Goal: Check status: Check status

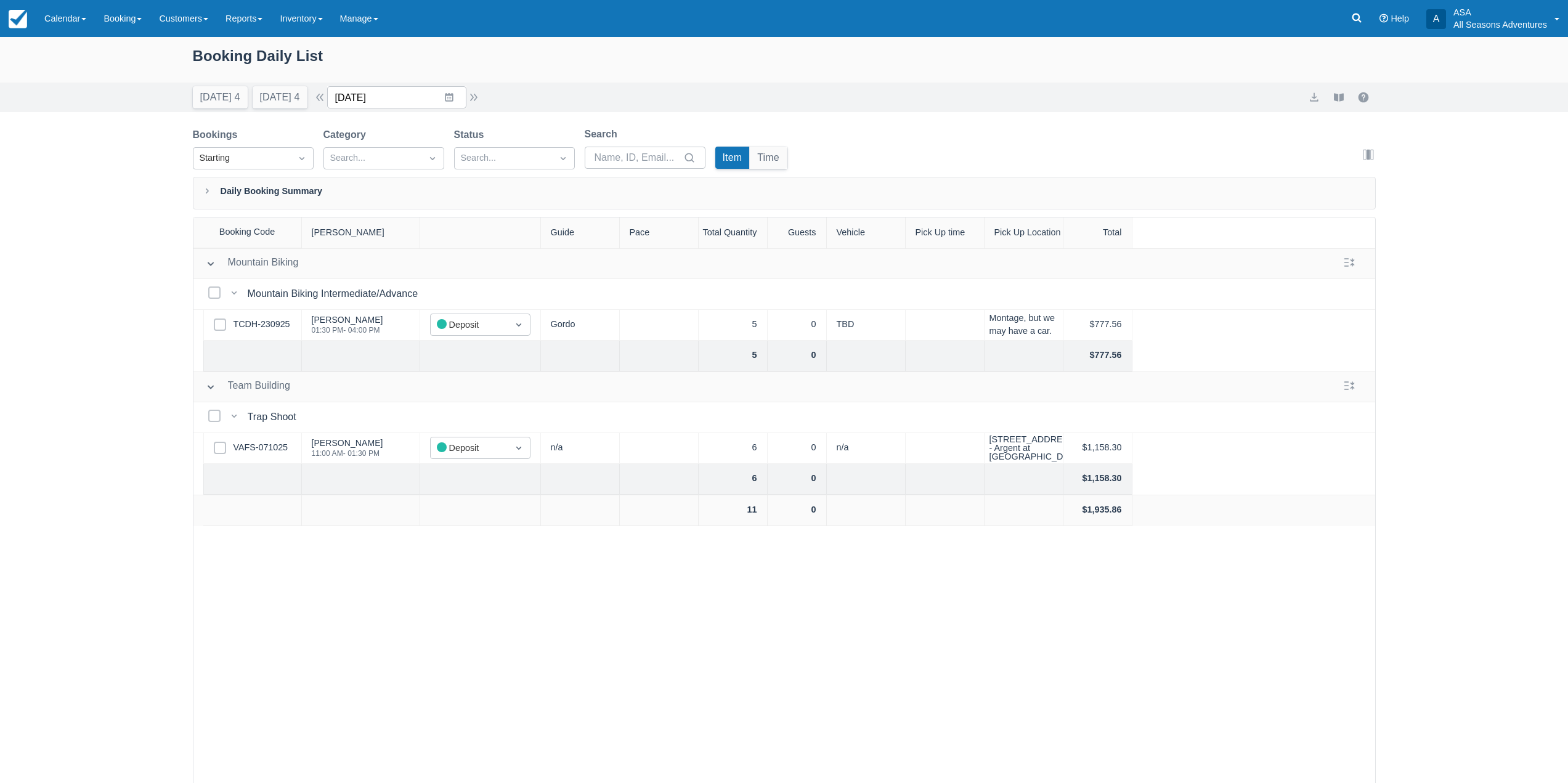
drag, startPoint x: 450, startPoint y: 101, endPoint x: 436, endPoint y: 108, distance: 15.7
click at [450, 101] on input "10/24/25" at bounding box center [396, 97] width 139 height 22
click at [475, 242] on td "17" at bounding box center [472, 239] width 24 height 23
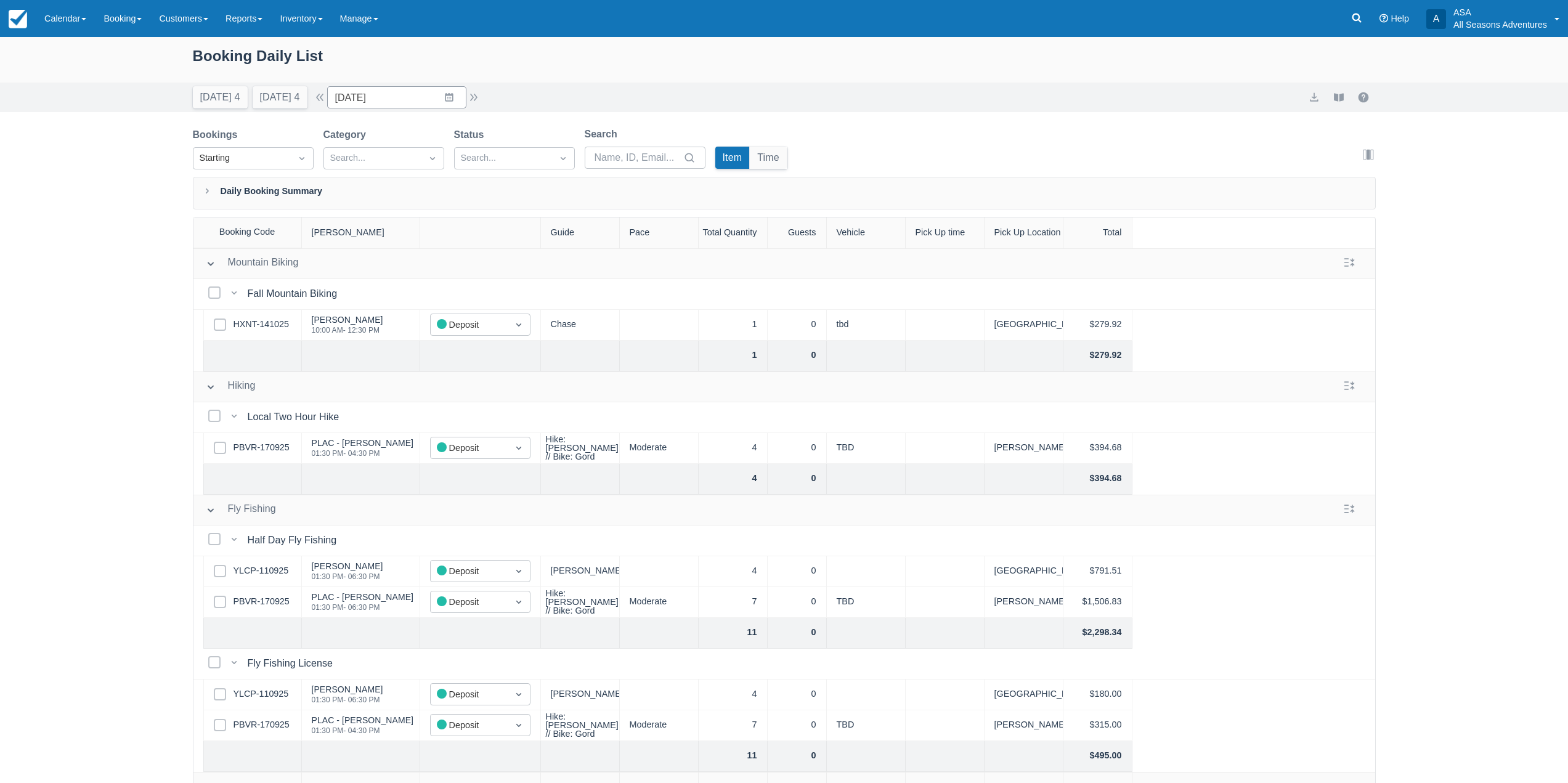
click at [256, 439] on div "Select Row PBVR-170925" at bounding box center [252, 448] width 98 height 31
click at [259, 446] on link "PBVR-170925" at bounding box center [261, 448] width 56 height 13
click at [476, 97] on button "button" at bounding box center [474, 97] width 15 height 15
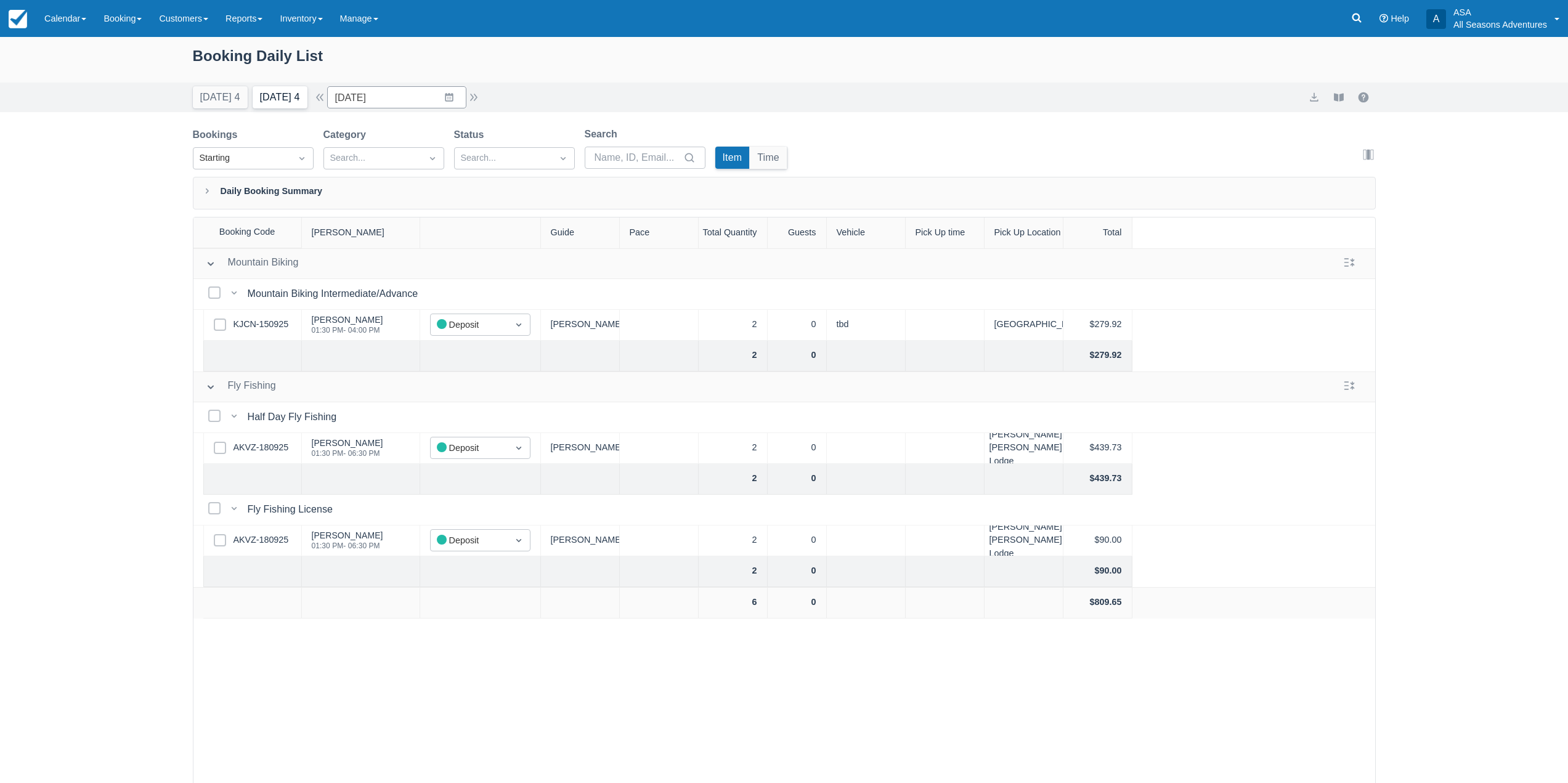
click at [280, 107] on button "Tomorrow 4" at bounding box center [280, 97] width 55 height 22
type input "10/15/25"
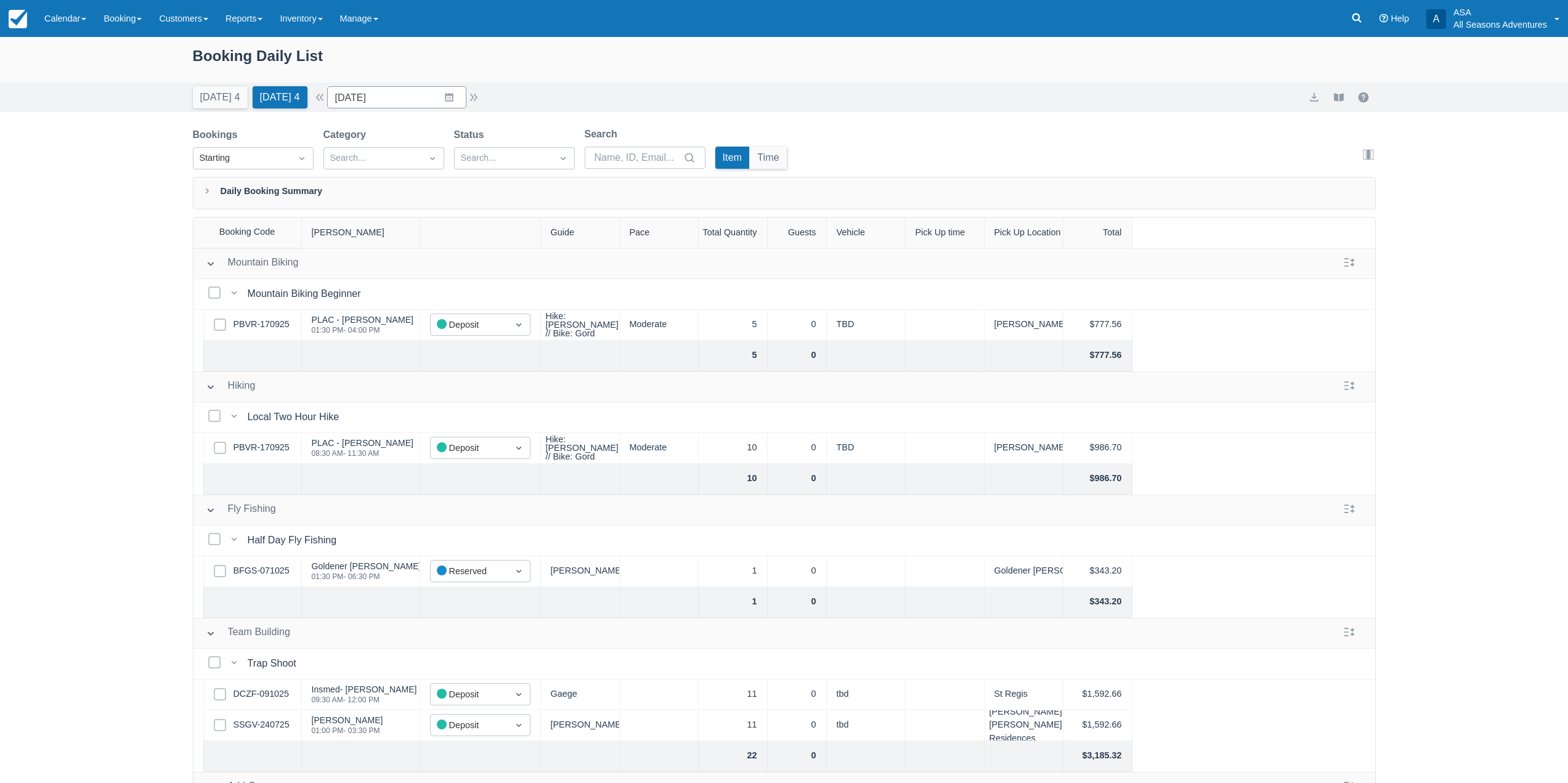
scroll to position [245, 0]
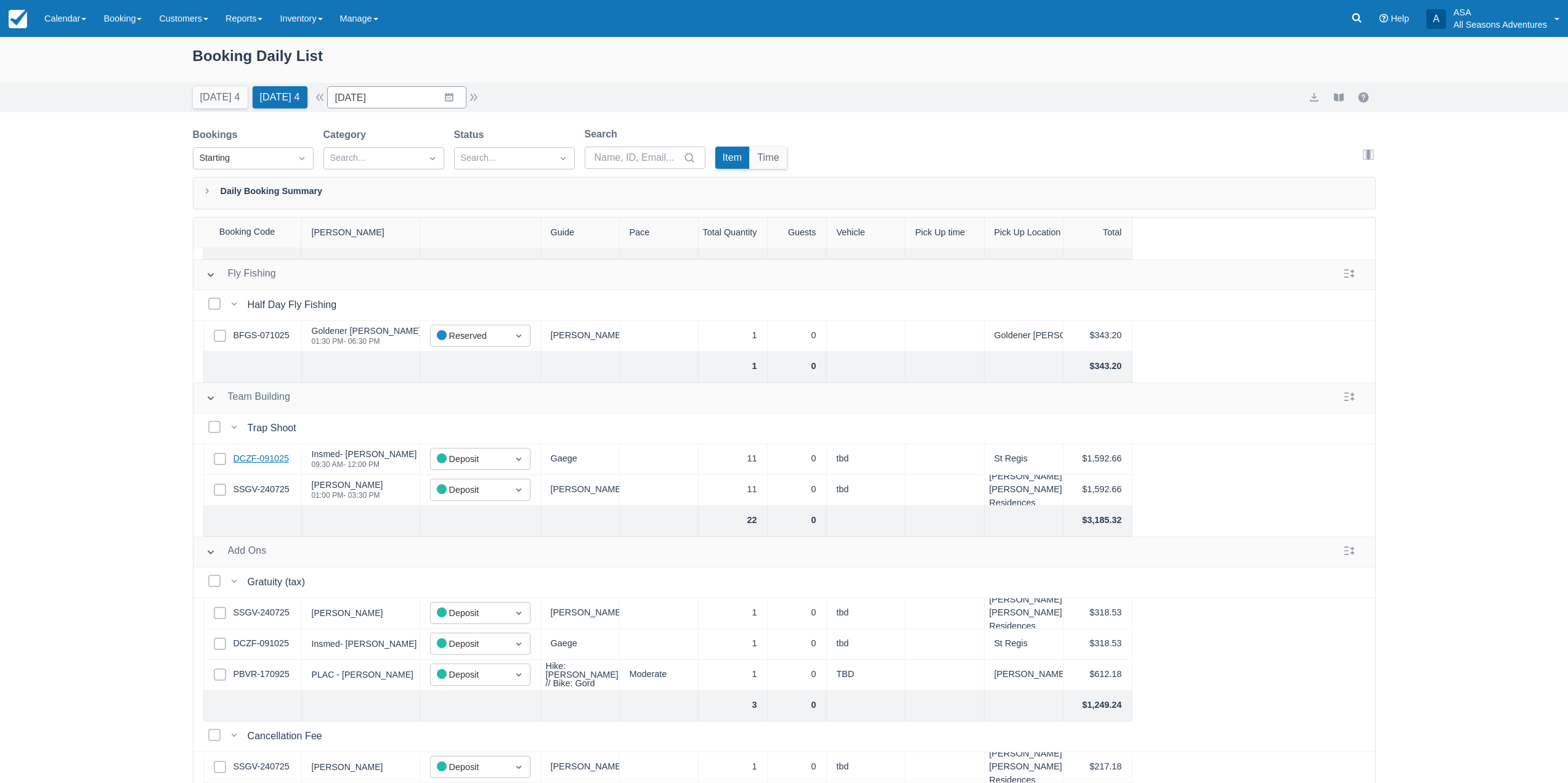
click at [266, 453] on link "DCZF-091025" at bounding box center [261, 459] width 56 height 13
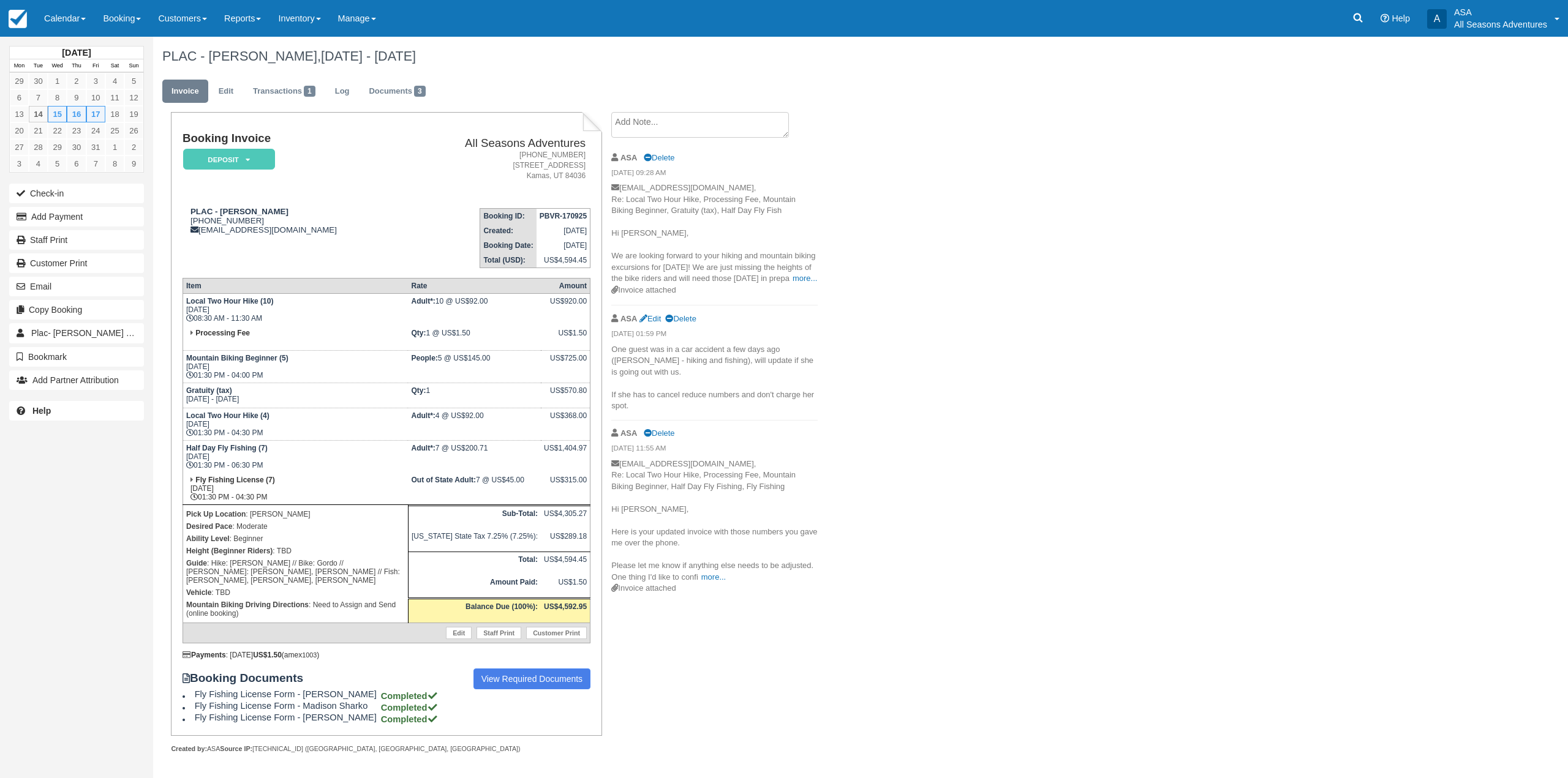
click at [571, 692] on div "Booking Documents View Required Documents Fly Fishing License Form - Kurt Kelle…" at bounding box center [386, 696] width 408 height 55
click at [566, 676] on link "View Required Documents" at bounding box center [532, 679] width 118 height 21
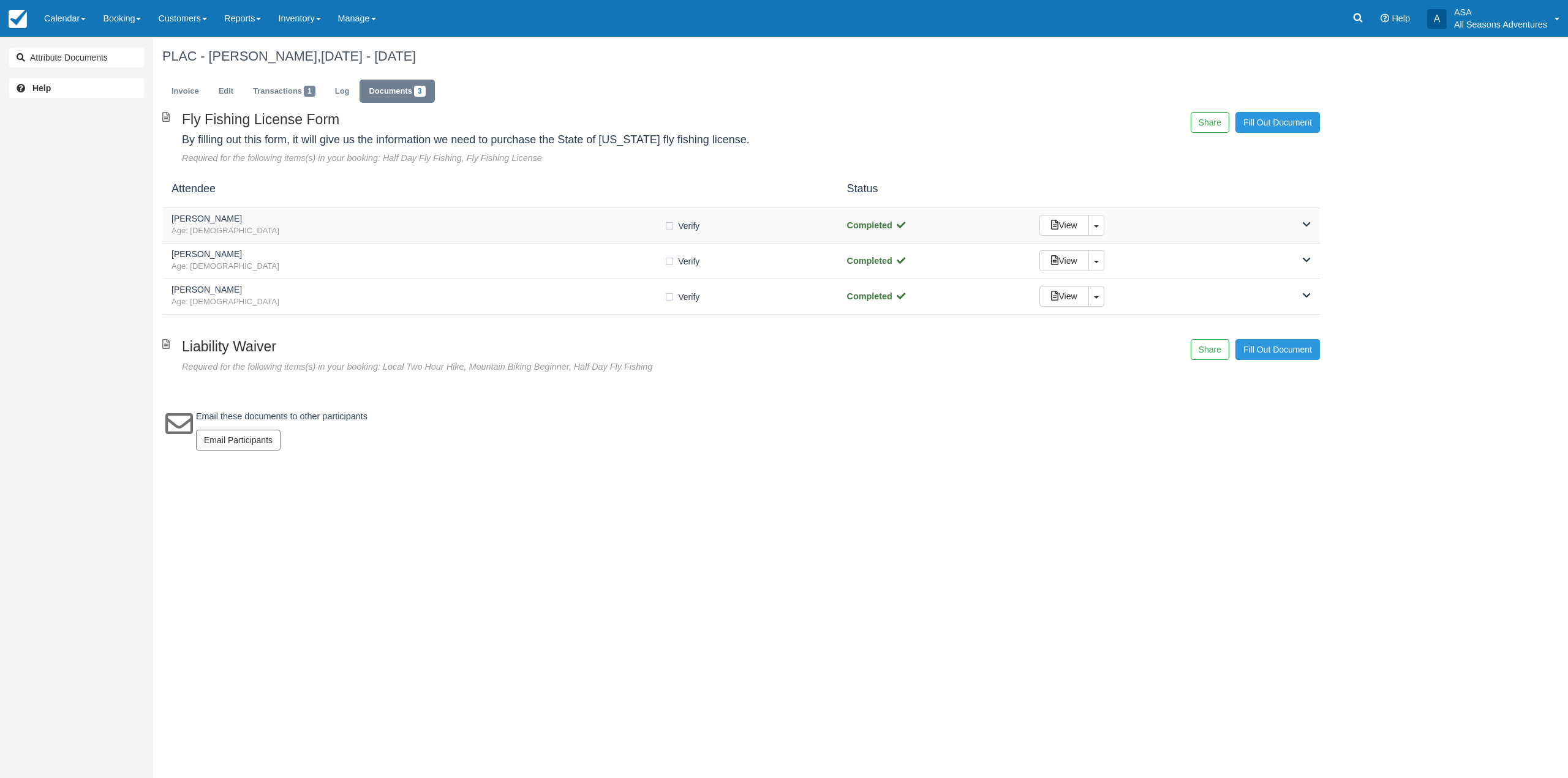
click at [593, 228] on span "Age: 62" at bounding box center [417, 231] width 493 height 12
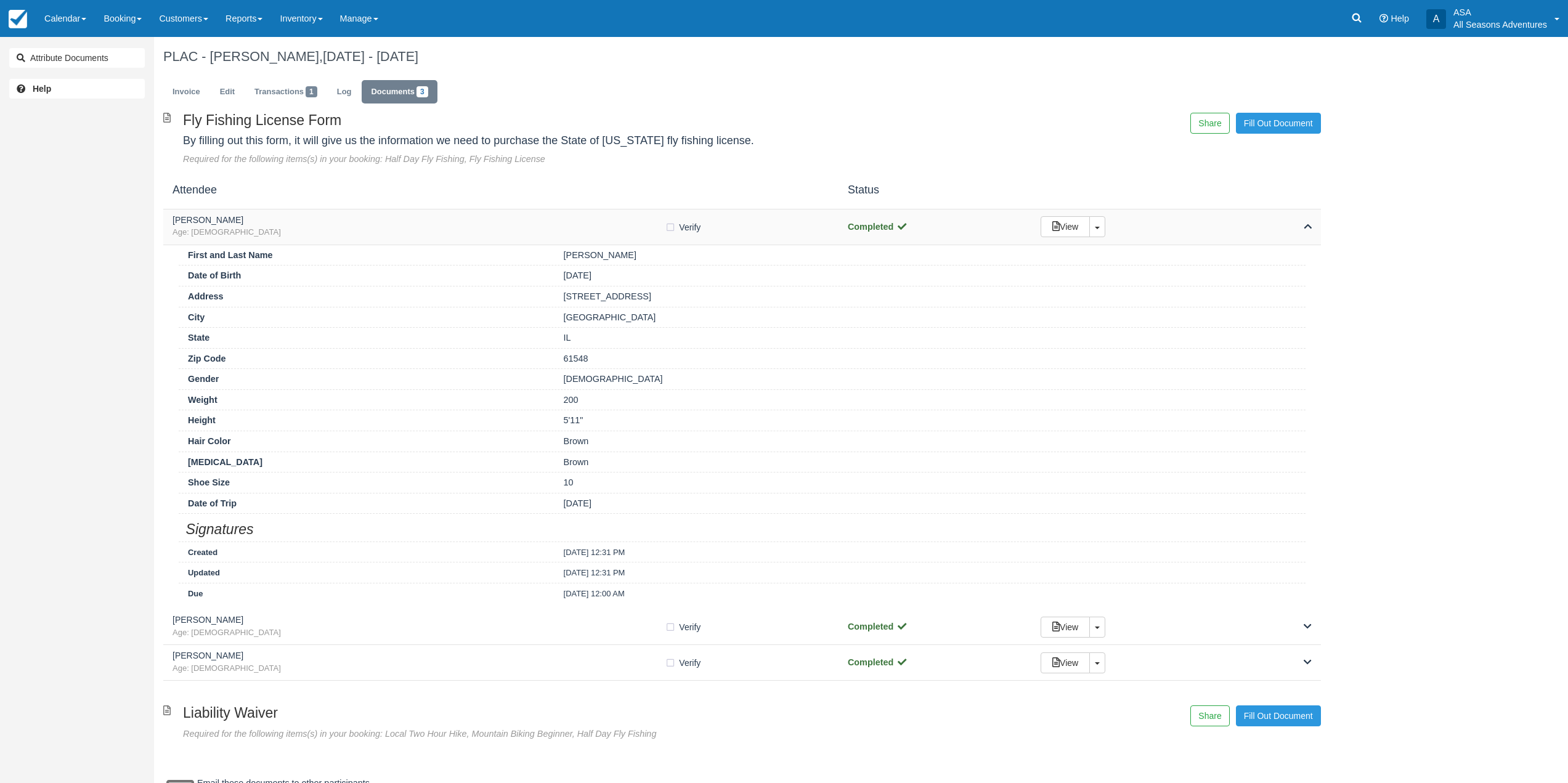
click at [595, 223] on h5 "Kurt Keller" at bounding box center [418, 220] width 492 height 9
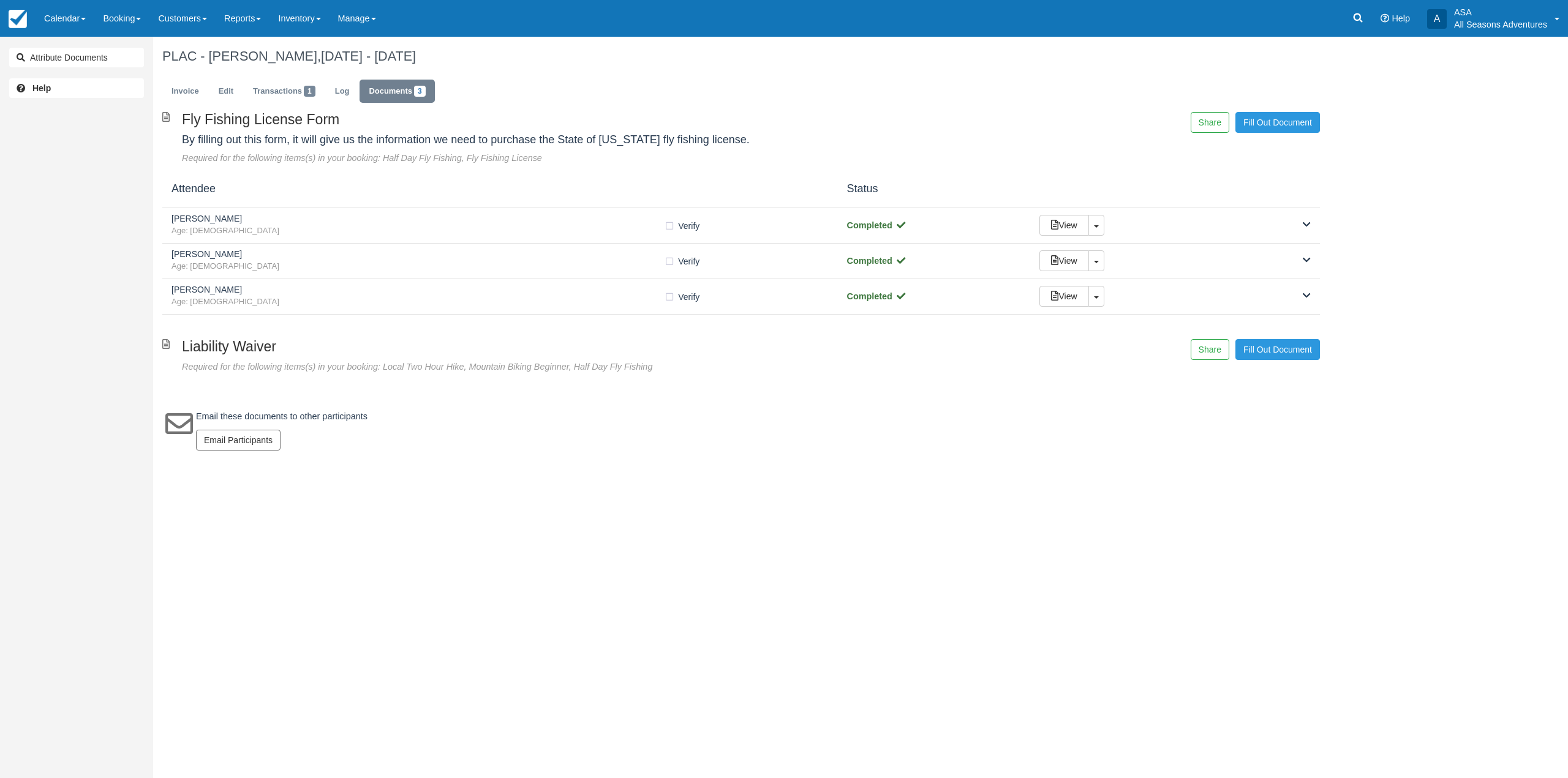
click at [575, 248] on div "Madison Sharko Age: 39 Verify Verified Completed View Toggle Dropdown Detach" at bounding box center [741, 261] width 1157 height 36
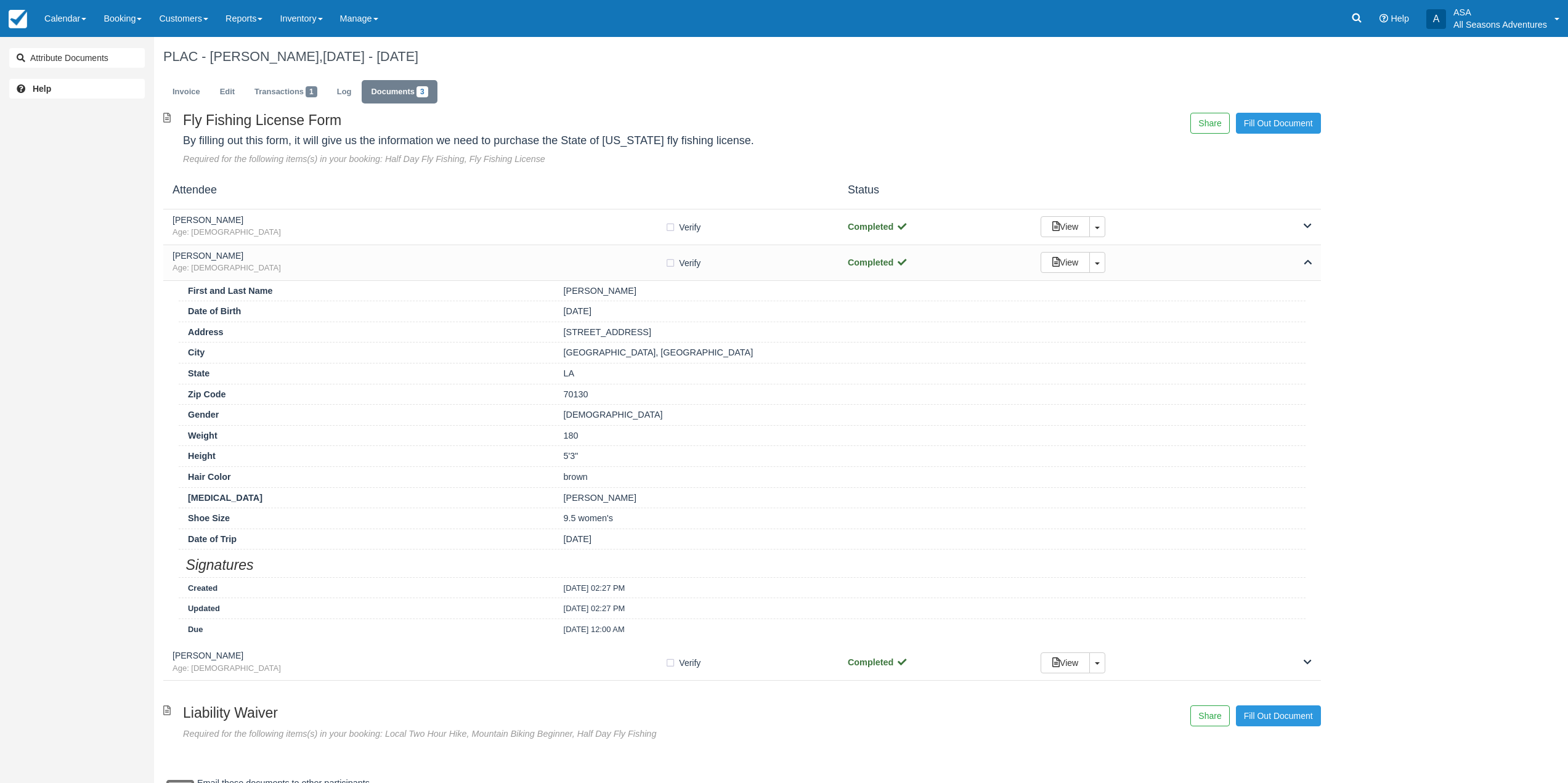
click at [578, 250] on div "Madison Sharko Age: 39 Verify Verified Completed View Toggle Dropdown Detach" at bounding box center [742, 262] width 1157 height 36
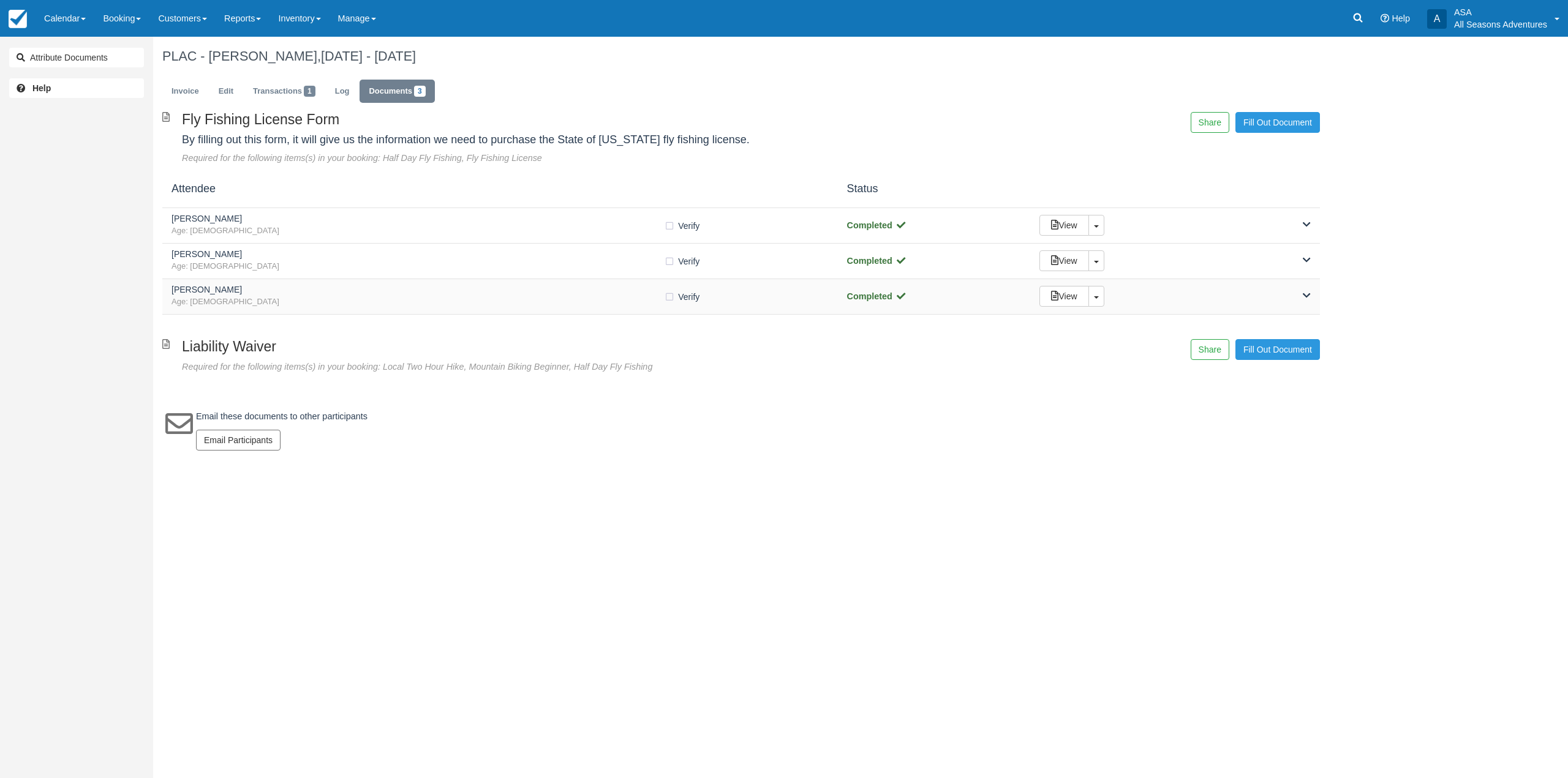
click at [565, 293] on h5 "Ryan J Lucinski" at bounding box center [417, 290] width 493 height 9
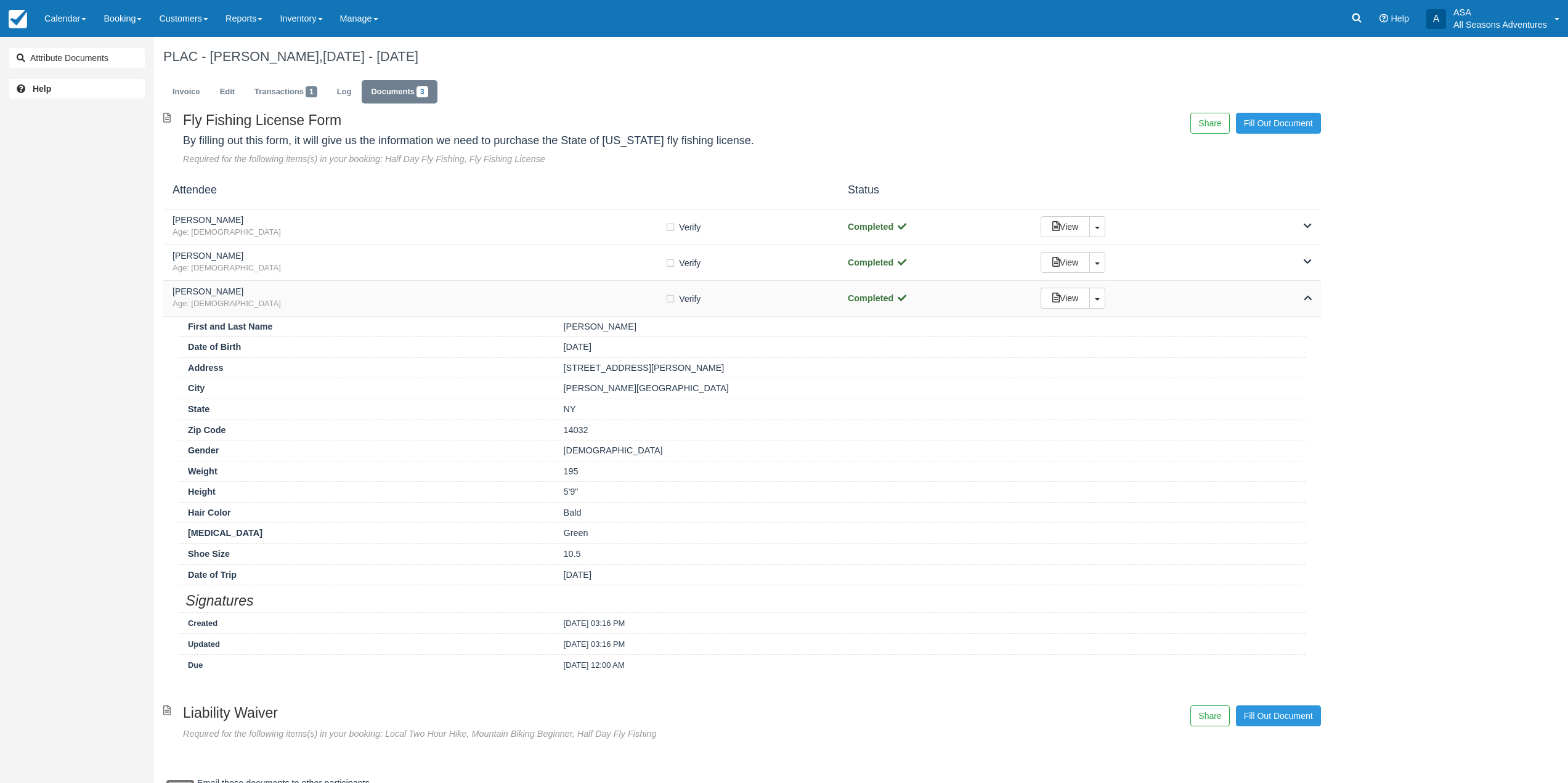
click at [569, 295] on h5 "Ryan J Lucinski" at bounding box center [418, 292] width 492 height 9
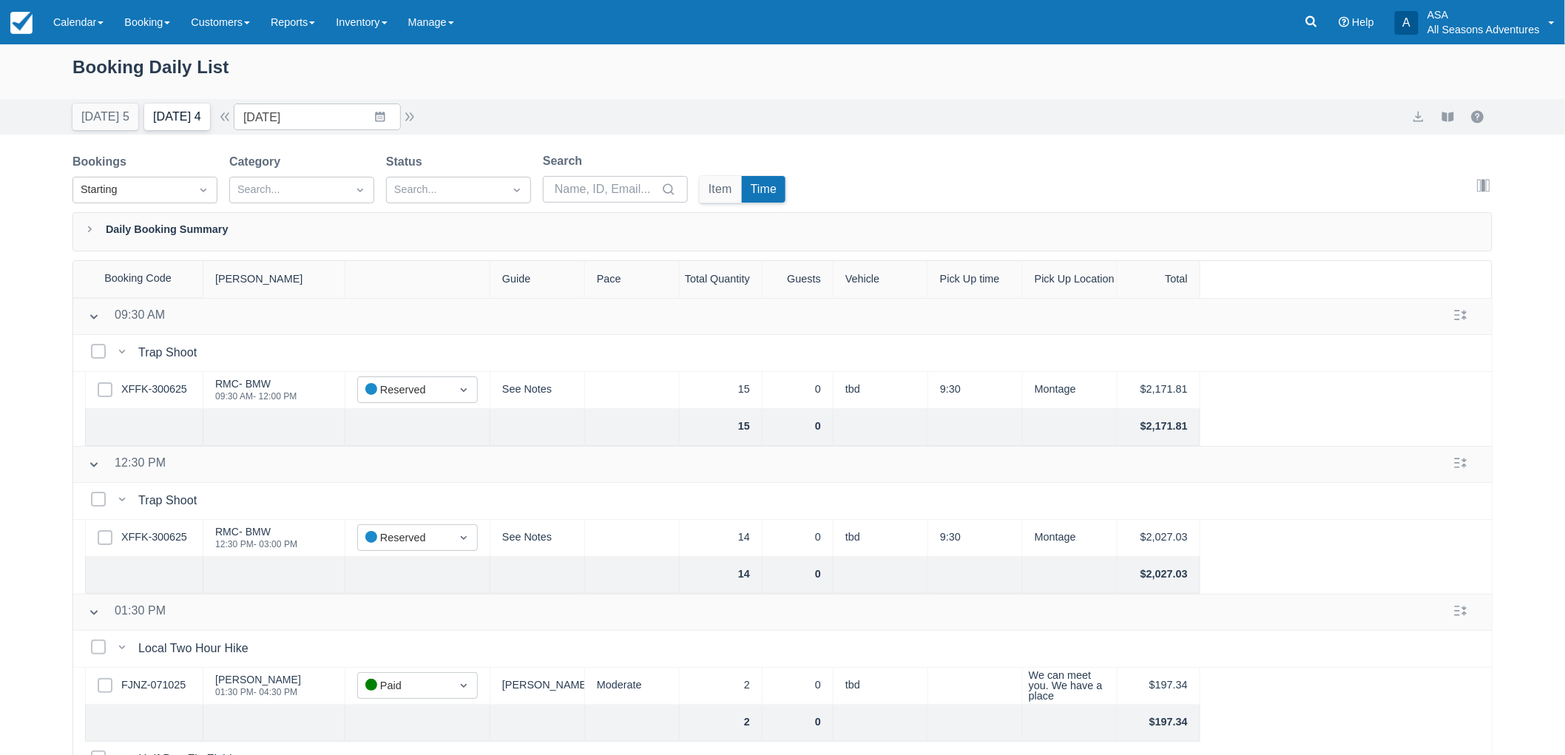
click at [209, 116] on button "[DATE] 4" at bounding box center [177, 117] width 66 height 27
type input "[DATE]"
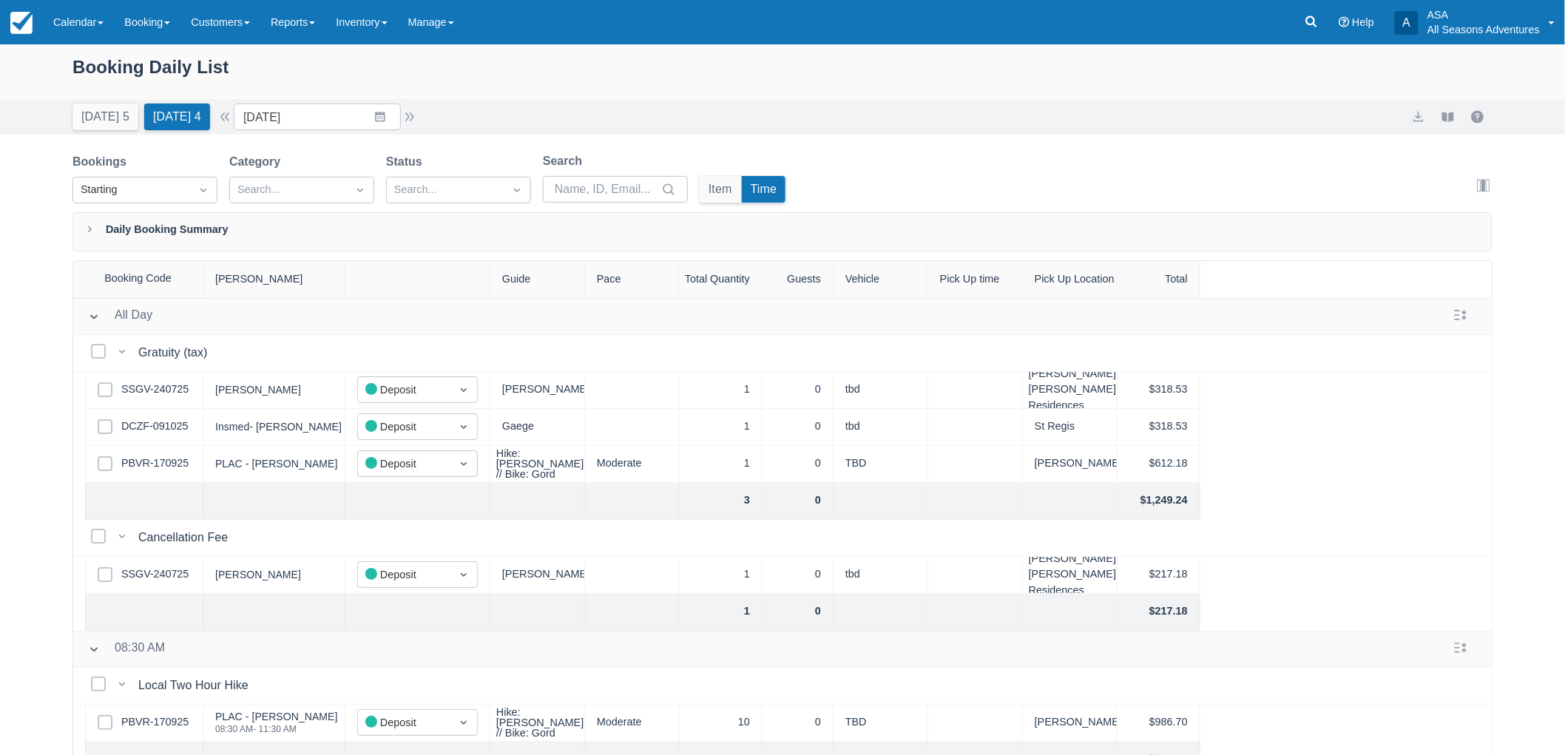
click at [16, 267] on div "Booking Daily List Today 5 Tomorrow 4 Date 10/15/25 Navigate forward to interac…" at bounding box center [782, 437] width 1565 height 786
click at [1, 382] on div "Booking Daily List Today 5 Tomorrow 4 Date 10/15/25 Navigate forward to interac…" at bounding box center [782, 437] width 1565 height 786
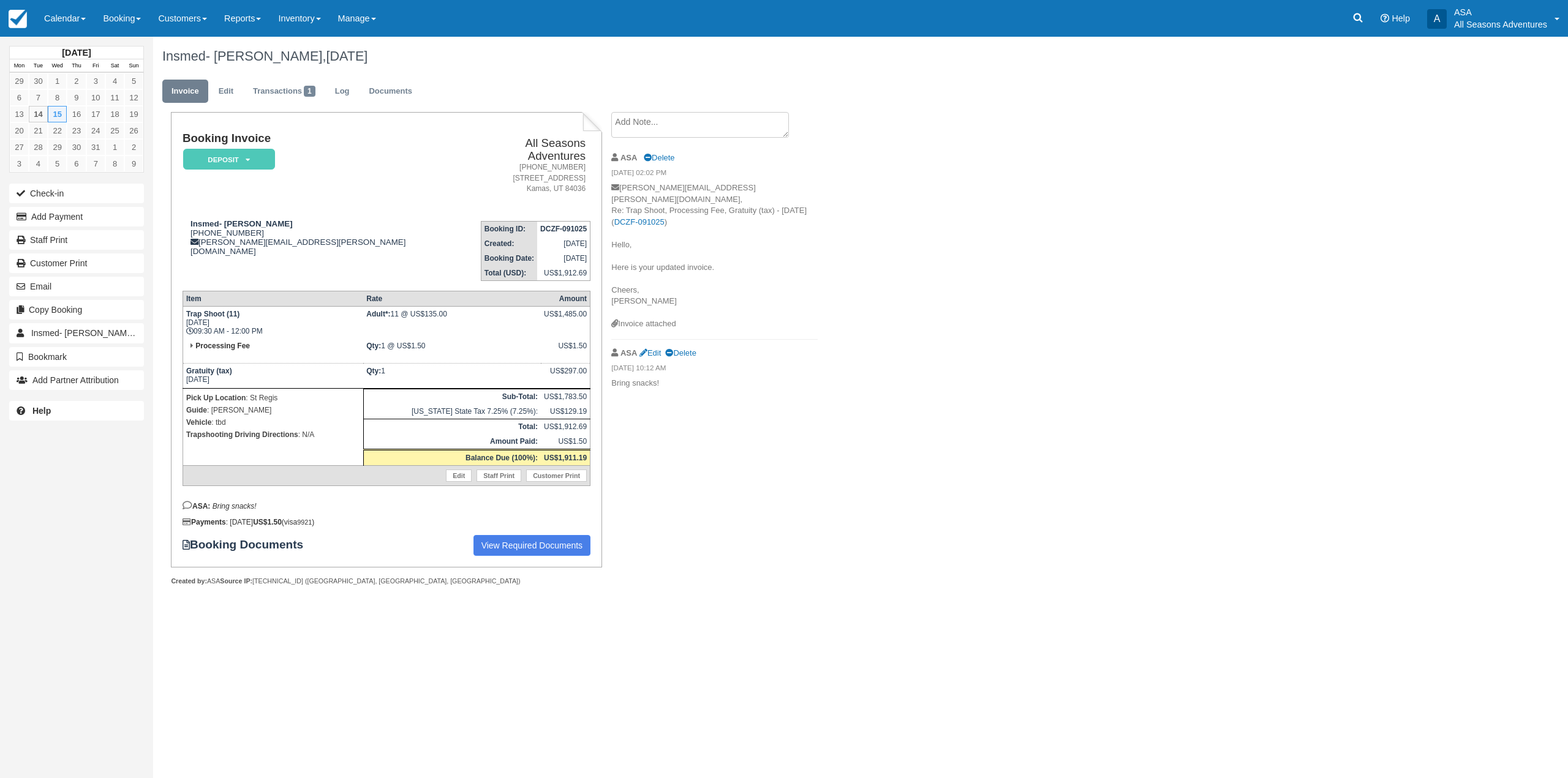
drag, startPoint x: 488, startPoint y: 301, endPoint x: 261, endPoint y: 287, distance: 227.4
click at [255, 291] on table "Item Rate Amount Trap Shoot (11) [DATE] 09:30 AM - 12:00 PM Adult*: 11 @ US$135…" at bounding box center [386, 388] width 408 height 195
click at [838, 280] on div "Insmed- [PERSON_NAME], [DATE] Invoice Edit Transactions 1 Log Documents Booking…" at bounding box center [741, 324] width 1176 height 575
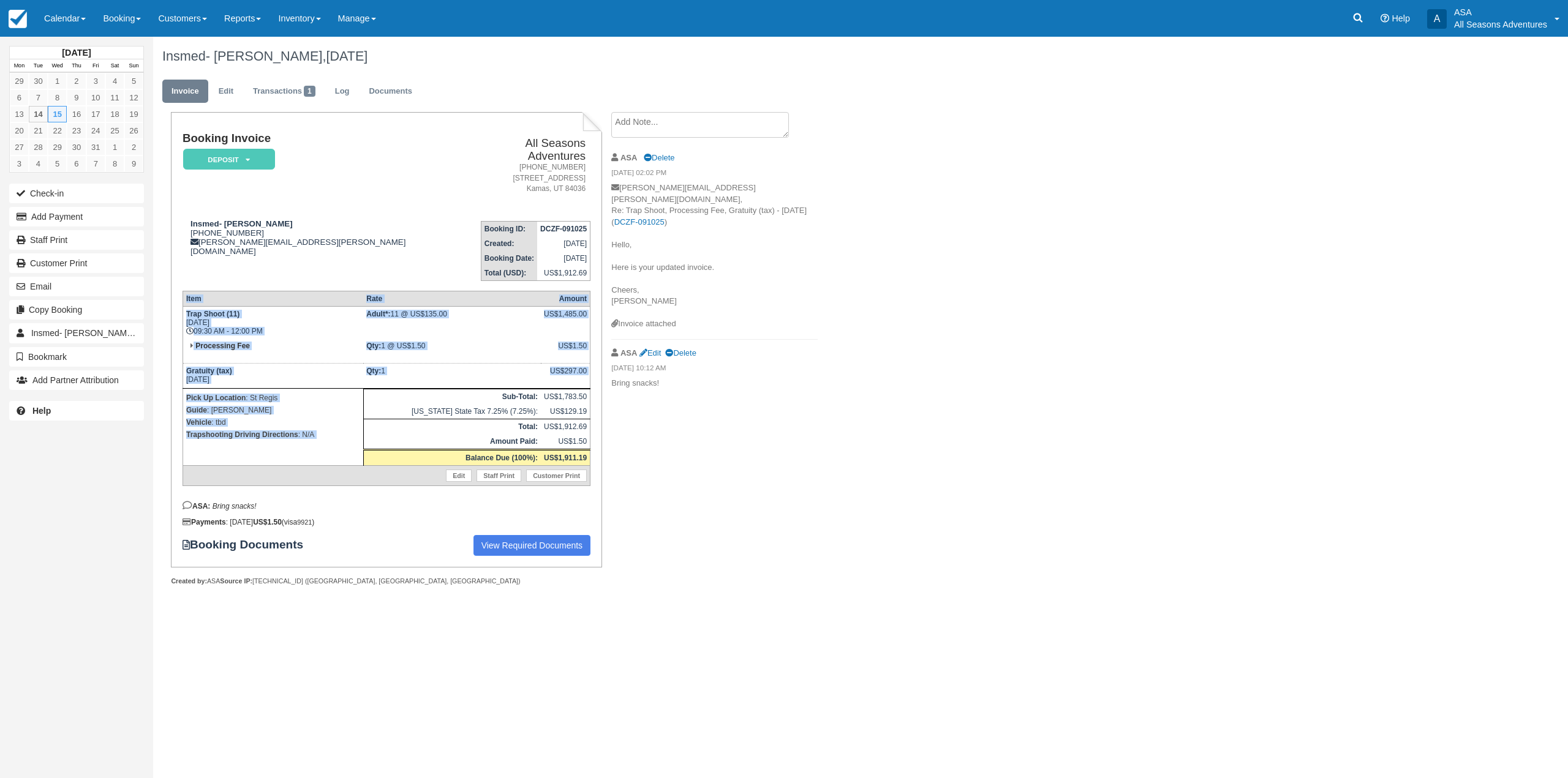
drag, startPoint x: 182, startPoint y: 301, endPoint x: 514, endPoint y: 411, distance: 349.7
click at [497, 408] on table "Item Rate Amount Trap Shoot (11) [DATE] 09:30 AM - 12:00 PM Adult*: 11 @ US$135…" at bounding box center [386, 388] width 408 height 195
click at [241, 416] on p "Vehicle : tbd" at bounding box center [273, 422] width 174 height 12
drag, startPoint x: 188, startPoint y: 300, endPoint x: 305, endPoint y: 409, distance: 159.9
click at [295, 406] on tbody "Trap Shoot (11) [DATE] 09:30 AM - 12:00 PM Adult*: 11 @ US$135.00 US$1,485.00 P…" at bounding box center [386, 396] width 407 height 180
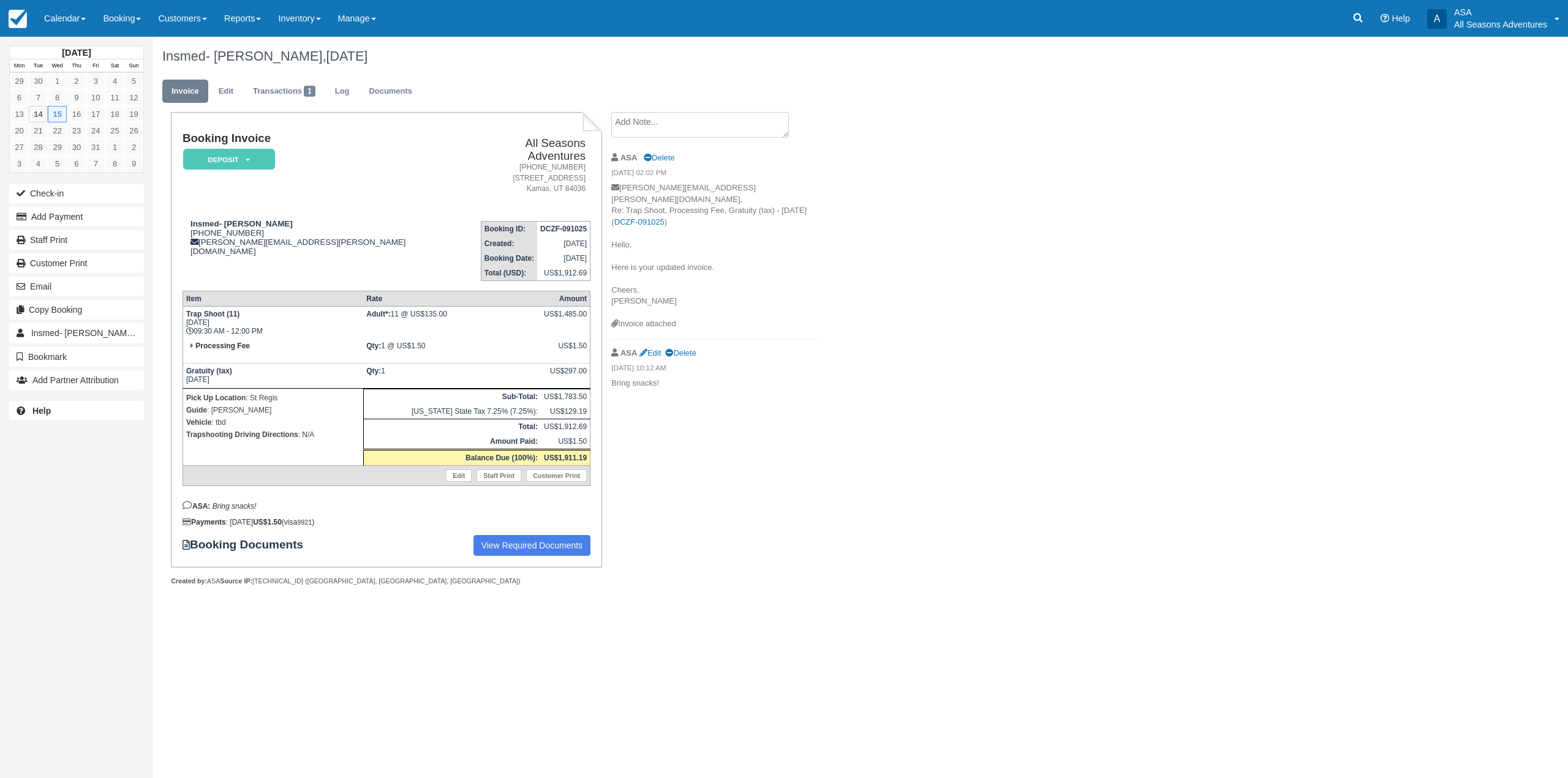
click at [326, 473] on td "Edit Staff Print Customer Print" at bounding box center [386, 475] width 407 height 20
drag, startPoint x: 187, startPoint y: 301, endPoint x: 324, endPoint y: 425, distance: 184.8
click at [324, 425] on tbody "Trap Shoot (11) [DATE] 09:30 AM - 12:00 PM Adult*: 11 @ US$135.00 US$1,485.00 P…" at bounding box center [386, 396] width 407 height 180
click at [665, 451] on div "Booking Invoice Deposit   Pending Reserved Paid Waiting Cancelled All Seasons A…" at bounding box center [490, 362] width 674 height 500
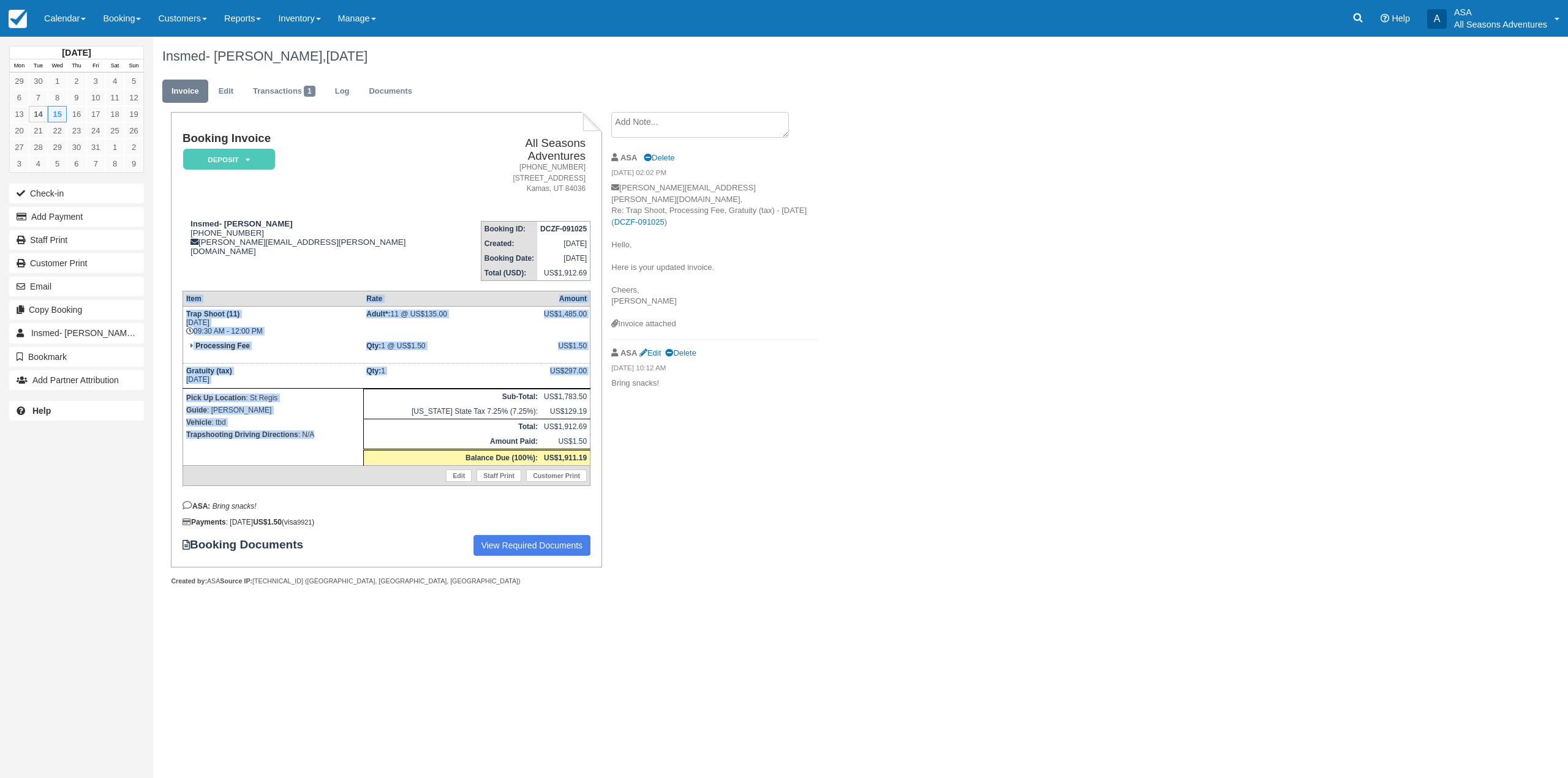
drag, startPoint x: 344, startPoint y: 427, endPoint x: 180, endPoint y: 324, distance: 193.7
click at [180, 324] on div "Booking Invoice Deposit   Pending Reserved Paid Waiting Cancelled All Seasons A…" at bounding box center [386, 339] width 430 height 455
click at [275, 291] on th "Item" at bounding box center [272, 298] width 180 height 15
drag, startPoint x: 176, startPoint y: 278, endPoint x: 319, endPoint y: 425, distance: 205.1
click at [319, 425] on div "Booking Invoice Deposit   Pending Reserved Paid Waiting Cancelled All Seasons A…" at bounding box center [386, 339] width 430 height 455
